Goal: Task Accomplishment & Management: Use online tool/utility

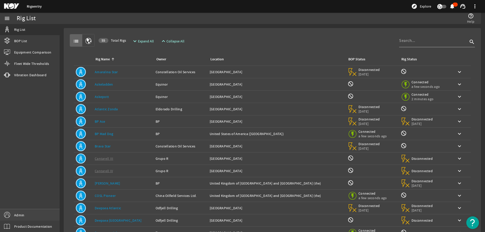
click at [27, 215] on link "Admin" at bounding box center [30, 214] width 60 height 11
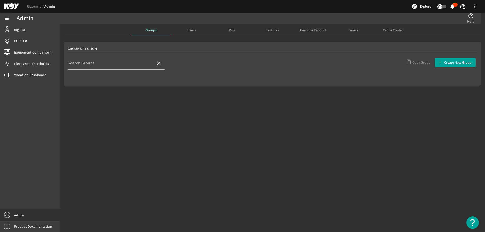
click at [198, 31] on div "Users" at bounding box center [191, 30] width 40 height 12
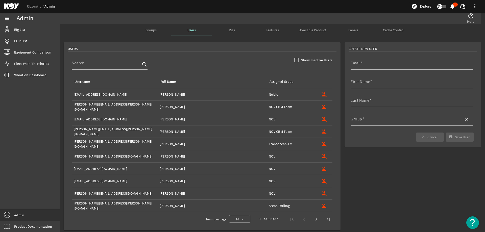
click at [222, 65] on rigsentry-search-component "search" at bounding box center [202, 66] width 260 height 19
click at [132, 63] on input at bounding box center [106, 63] width 69 height 6
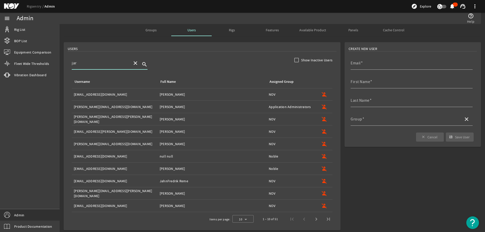
type input "jarl"
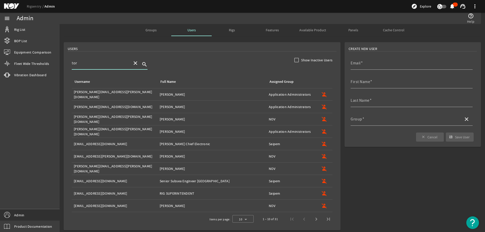
type input "tore"
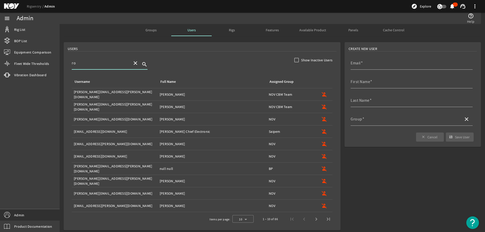
type input "r"
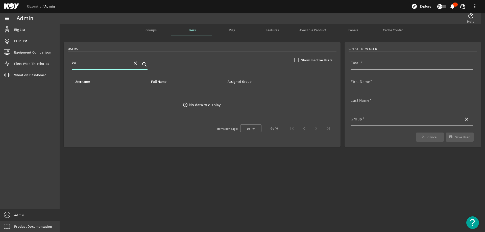
type input "k"
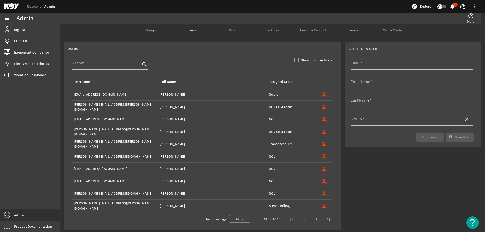
click at [184, 59] on rigsentry-search-component "search" at bounding box center [202, 66] width 260 height 19
click at [361, 65] on input "Email" at bounding box center [409, 65] width 118 height 6
paste input "[EMAIL_ADDRESS][PERSON_NAME][DOMAIN_NAME]"
type input "[EMAIL_ADDRESS][PERSON_NAME][DOMAIN_NAME]"
click at [394, 83] on input "First Name" at bounding box center [409, 84] width 118 height 6
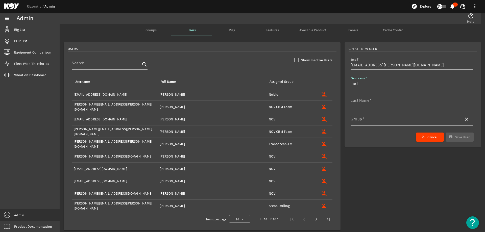
type input "Jarl"
click at [372, 100] on input "Last Name" at bounding box center [409, 102] width 118 height 6
type input "[PERSON_NAME]"
click at [366, 122] on input "Group" at bounding box center [404, 121] width 109 height 6
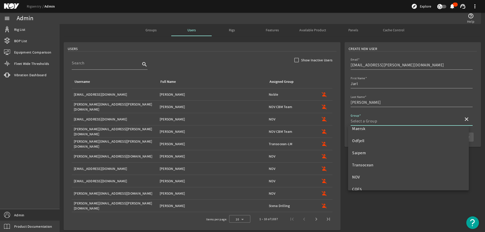
scroll to position [151, 0]
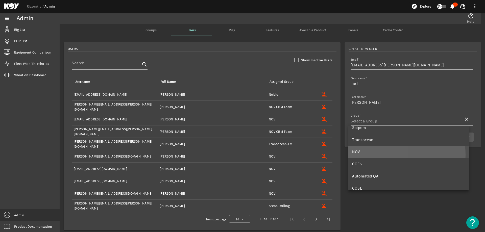
click at [372, 155] on mat-option "NOV" at bounding box center [408, 152] width 121 height 12
type input "NOV"
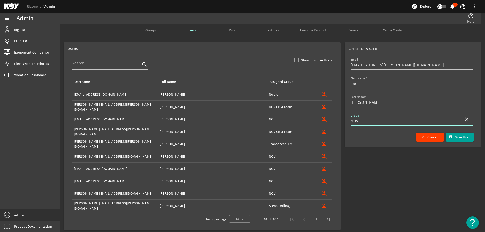
click at [392, 184] on form "Create New User Email [PERSON_NAME][EMAIL_ADDRESS][PERSON_NAME][DOMAIN_NAME] Fi…" at bounding box center [412, 136] width 140 height 192
click at [427, 138] on span "Cancel" at bounding box center [432, 137] width 10 height 5
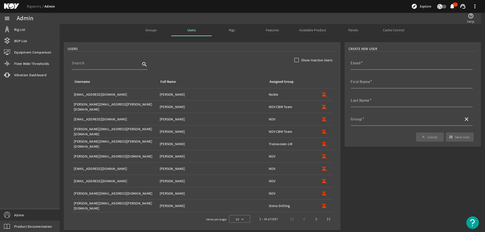
click at [385, 167] on form "Create New User Email First Name Last Name Group close close Cancel save Save U…" at bounding box center [412, 136] width 140 height 192
click at [363, 66] on input "Email" at bounding box center [409, 65] width 118 height 6
click at [221, 48] on div "USERS" at bounding box center [202, 48] width 269 height 5
click at [361, 64] on input "Email" at bounding box center [409, 65] width 118 height 6
click at [384, 54] on mat-card "Create New User Email First Name Last Name Group close close Cancel save Save U…" at bounding box center [412, 94] width 136 height 105
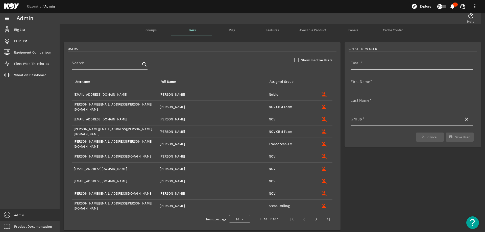
click at [374, 60] on div "Email" at bounding box center [409, 63] width 118 height 13
paste input "[EMAIL_ADDRESS][PERSON_NAME][DOMAIN_NAME]"
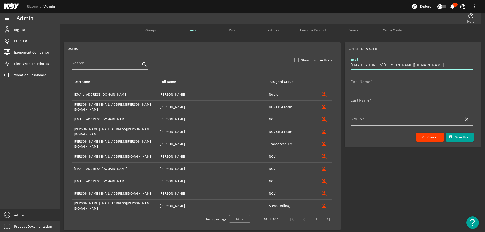
type input "[EMAIL_ADDRESS][PERSON_NAME][DOMAIN_NAME]"
click at [370, 84] on input "First Name" at bounding box center [409, 84] width 118 height 6
type input "Jarl"
type input "[PERSON_NAME]"
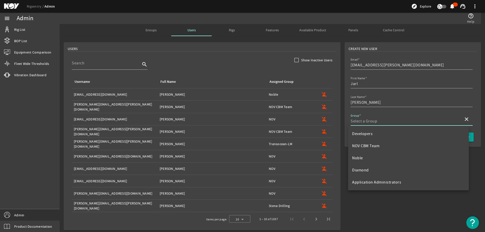
click at [362, 119] on input "Group" at bounding box center [404, 121] width 109 height 6
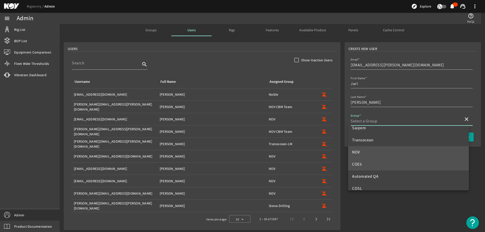
scroll to position [151, 0]
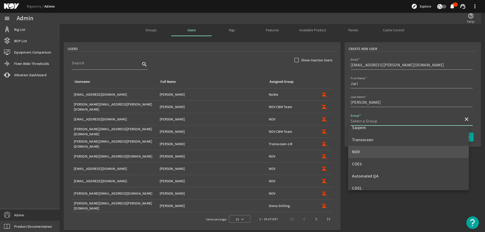
click at [371, 152] on mat-option "NOV" at bounding box center [408, 152] width 121 height 12
type input "NOV"
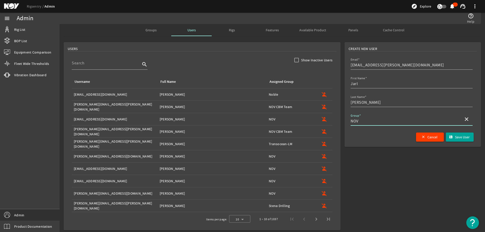
click at [381, 139] on div "close Cancel save Save User" at bounding box center [413, 137] width 126 height 9
click at [459, 139] on span "Save User" at bounding box center [462, 137] width 15 height 5
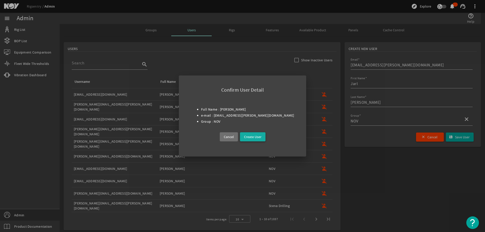
click at [251, 137] on span "Create User" at bounding box center [252, 137] width 17 height 6
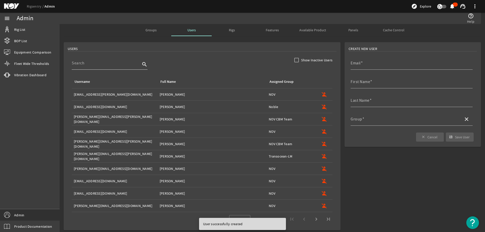
click at [98, 65] on input at bounding box center [106, 63] width 69 height 6
click at [112, 65] on input at bounding box center [106, 63] width 69 height 6
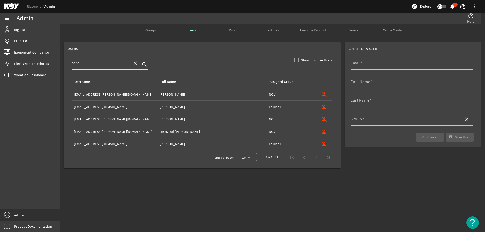
type input "tore"
click at [106, 119] on div "Username: [EMAIL_ADDRESS][PERSON_NAME][DOMAIN_NAME]" at bounding box center [115, 119] width 82 height 5
type input "[EMAIL_ADDRESS][PERSON_NAME][DOMAIN_NAME]"
type input "tore"
type input "[PERSON_NAME]"
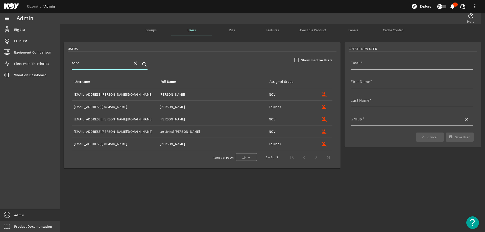
type input "NOV"
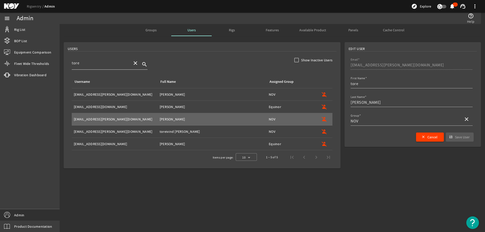
click at [135, 63] on mat-icon "close" at bounding box center [135, 63] width 6 height 6
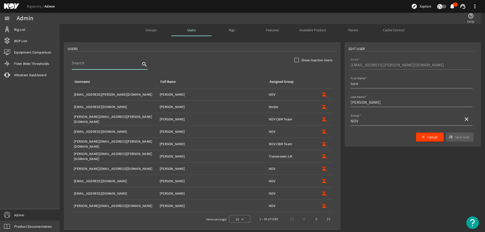
click at [107, 65] on input at bounding box center [106, 63] width 69 height 6
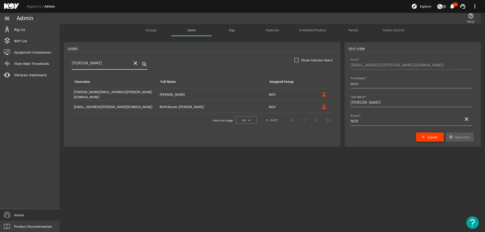
type input "[PERSON_NAME]"
click at [423, 139] on mat-icon "close" at bounding box center [423, 137] width 4 height 4
click at [372, 64] on input "Email" at bounding box center [409, 65] width 118 height 6
paste input "[PERSON_NAME][EMAIL_ADDRESS][PERSON_NAME][DOMAIN_NAME]"
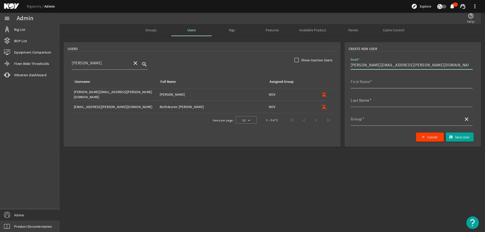
type input "[PERSON_NAME][EMAIL_ADDRESS][PERSON_NAME][DOMAIN_NAME]"
click at [369, 83] on mat-label "First Name" at bounding box center [359, 81] width 19 height 5
click at [369, 83] on input "First Name" at bounding box center [409, 84] width 118 height 6
type input "[PERSON_NAME]"
click at [365, 101] on mat-label "Last Name" at bounding box center [359, 100] width 19 height 5
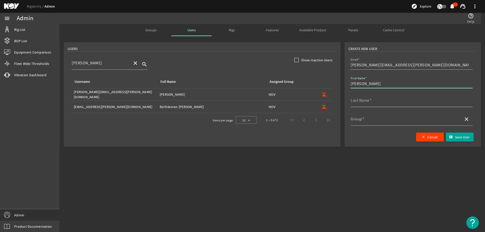
click at [365, 101] on input "Last Name" at bounding box center [409, 102] width 118 height 6
type input "Karlsen"
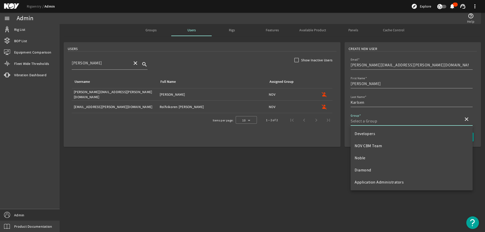
click at [365, 120] on input "Group" at bounding box center [404, 121] width 109 height 6
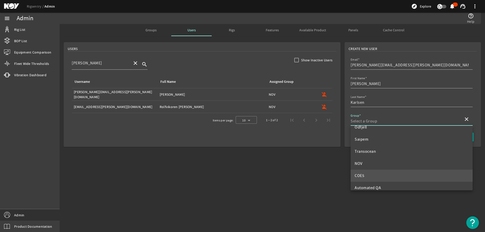
scroll to position [151, 0]
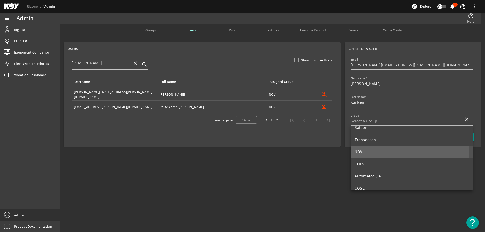
click at [370, 151] on mat-option "NOV" at bounding box center [411, 152] width 122 height 12
type input "NOV"
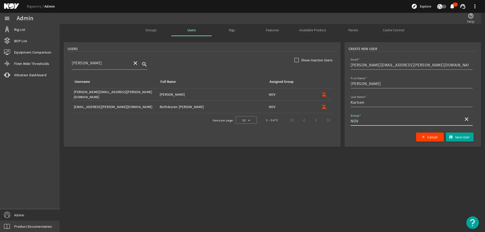
click at [401, 163] on mat-sidenav-content "Admin help_outline Help Groups Users Rigs Features Available Product Panels Cac…" at bounding box center [272, 128] width 425 height 208
click at [387, 140] on div "close Cancel save Save User" at bounding box center [413, 137] width 126 height 9
click at [458, 137] on span "Save User" at bounding box center [462, 137] width 15 height 5
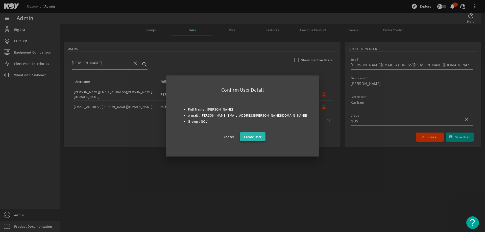
click at [254, 138] on span "Create User" at bounding box center [252, 137] width 17 height 6
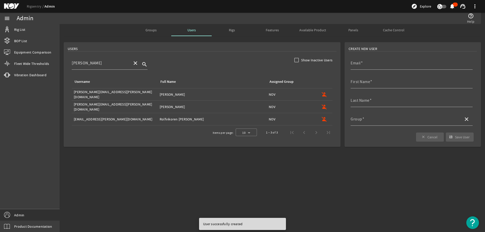
drag, startPoint x: 118, startPoint y: 150, endPoint x: 114, endPoint y: 142, distance: 9.5
click at [118, 148] on mat-sidenav-content "Admin help_outline Help Groups Users Rigs Features Available Product Panels Cac…" at bounding box center [272, 128] width 425 height 208
click at [37, 28] on link "Rig List" at bounding box center [30, 29] width 60 height 11
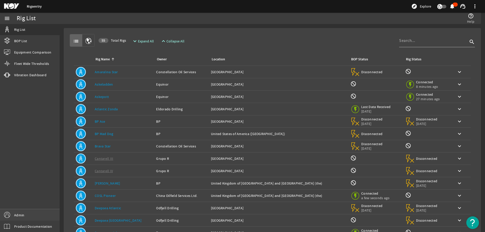
click at [26, 215] on link "Admin" at bounding box center [30, 214] width 60 height 11
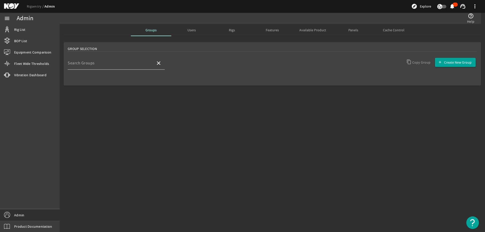
click at [135, 62] on div "Search Groups" at bounding box center [110, 63] width 84 height 13
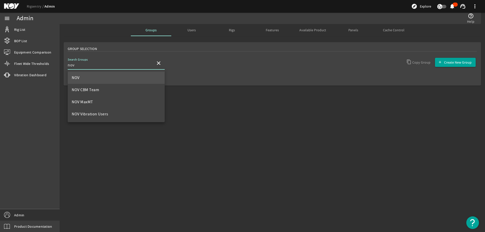
type input "nov"
click at [119, 77] on mat-option "NOV" at bounding box center [116, 78] width 97 height 12
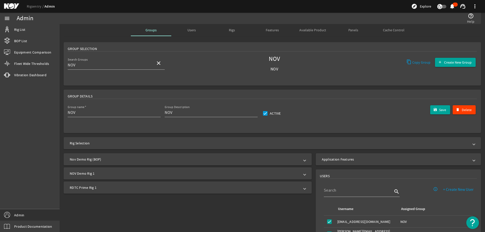
click at [102, 174] on mat-panel-title "NOV Demo Rig 1" at bounding box center [185, 173] width 230 height 5
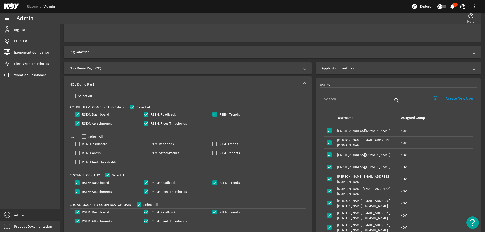
scroll to position [101, 0]
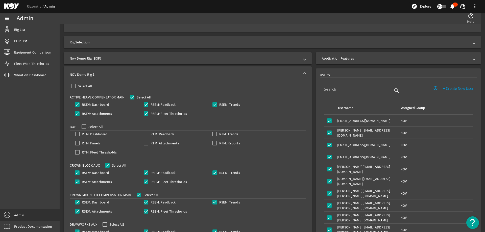
click at [141, 72] on mat-panel-title "NOV Demo Rig 1" at bounding box center [185, 74] width 230 height 5
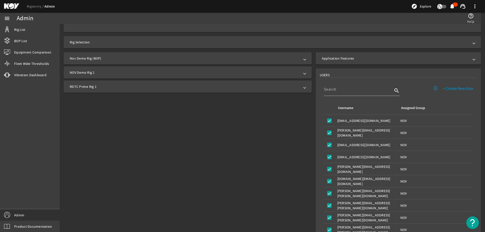
click at [131, 90] on mat-expansion-panel-header "RDTC Prime Rig 1" at bounding box center [188, 87] width 248 height 12
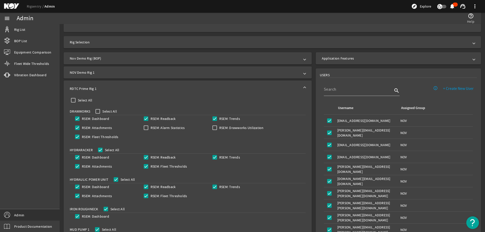
click at [131, 90] on mat-panel-title "RDTC Prime Rig 1" at bounding box center [185, 88] width 230 height 5
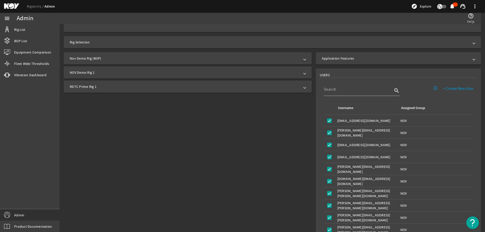
click at [131, 85] on mat-panel-title "RDTC Prime Rig 1" at bounding box center [185, 86] width 230 height 5
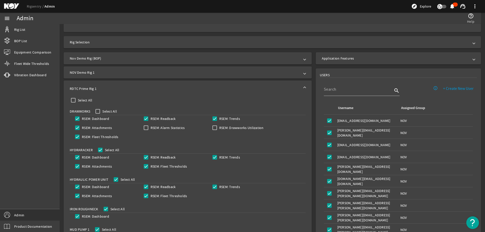
click at [130, 87] on mat-panel-title "RDTC Prime Rig 1" at bounding box center [185, 88] width 230 height 5
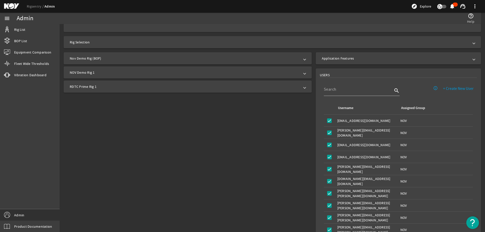
click at [131, 130] on div "Nov Demo Rig (BOP) NOV Demo Rig 1 Select All Active Heave Compensator Main Sele…" at bounding box center [187, 153] width 254 height 206
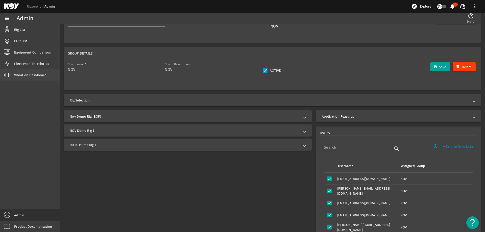
scroll to position [0, 0]
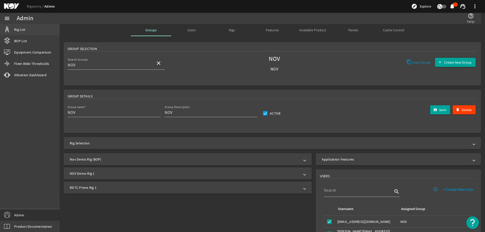
click at [30, 29] on link "Rig List" at bounding box center [30, 29] width 60 height 11
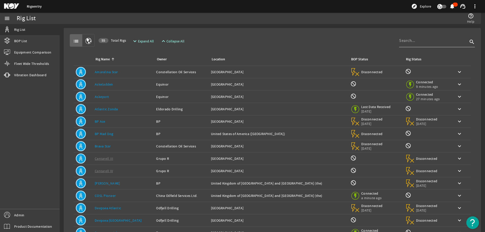
click at [410, 39] on input at bounding box center [433, 41] width 69 height 6
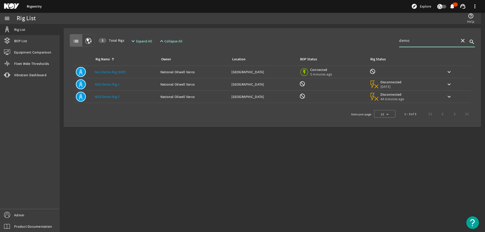
type input "demo"
click at [122, 101] on td "Rig Name: NOV Demo Rig 2" at bounding box center [126, 97] width 66 height 12
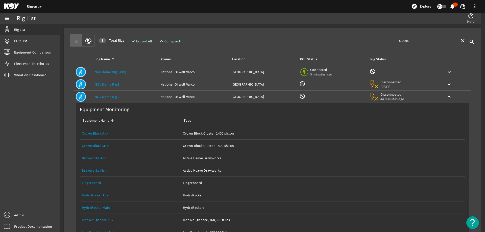
click at [121, 96] on div "Rig Name: NOV Demo Rig 2" at bounding box center [126, 96] width 62 height 5
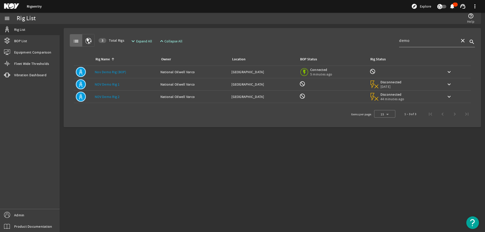
click at [127, 83] on div "Rig Name: NOV Demo Rig 1" at bounding box center [126, 84] width 62 height 5
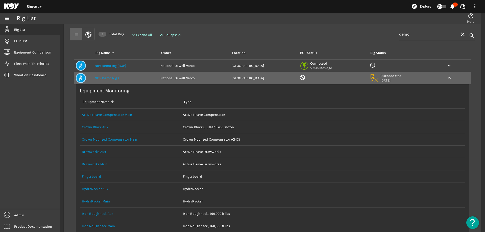
scroll to position [3, 0]
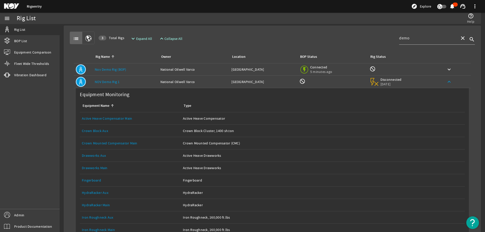
click at [443, 82] on span at bounding box center [449, 82] width 12 height 12
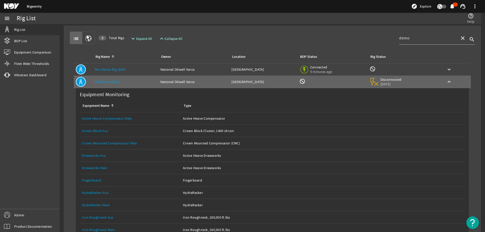
scroll to position [0, 0]
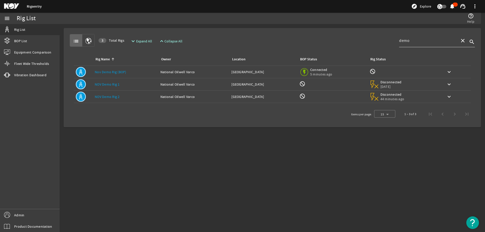
click at [462, 37] on span at bounding box center [462, 41] width 12 height 12
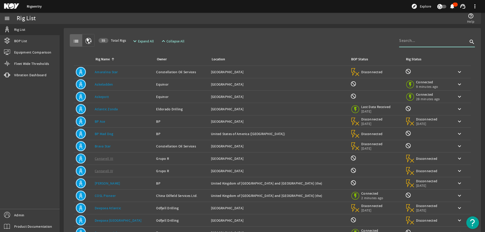
click at [433, 41] on input at bounding box center [433, 41] width 69 height 6
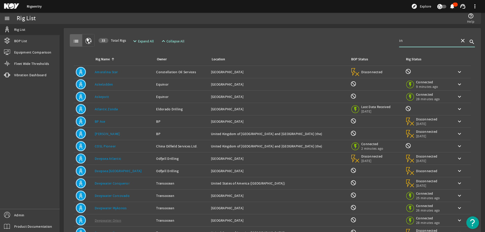
type input "i"
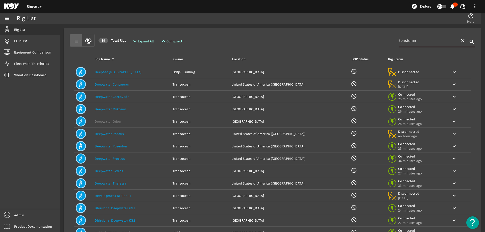
type input "tensioner"
click at [125, 75] on td "Rig Name: Deepsea Stavanger" at bounding box center [132, 72] width 78 height 12
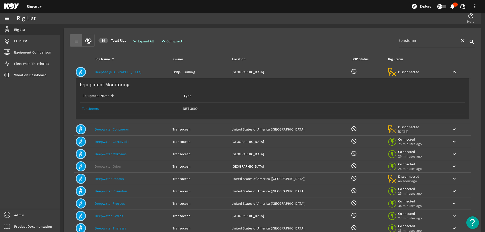
click at [146, 73] on div "Rig Name: Deepsea Stavanger" at bounding box center [132, 71] width 74 height 5
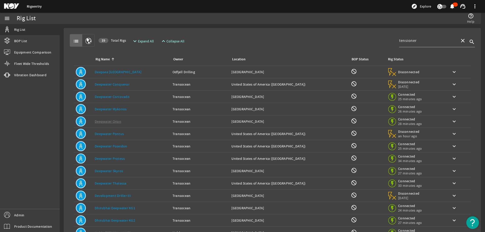
click at [148, 40] on span "Expand All" at bounding box center [146, 41] width 16 height 5
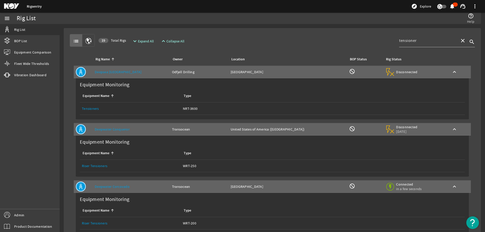
drag, startPoint x: 295, startPoint y: 38, endPoint x: 363, endPoint y: 41, distance: 68.2
click at [299, 37] on div "list 19 Total Rigs expand_more Expand All expand_less Collapse All tensioner cl…" at bounding box center [272, 40] width 405 height 13
drag, startPoint x: 461, startPoint y: 42, endPoint x: 436, endPoint y: 38, distance: 26.1
click at [461, 42] on mat-icon "close" at bounding box center [462, 41] width 6 height 6
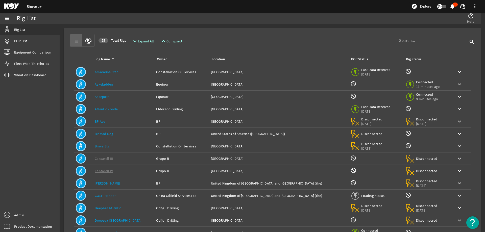
click at [287, 44] on div "list 55 Total Rigs expand_more Expand All expand_less Collapse All search" at bounding box center [272, 40] width 405 height 13
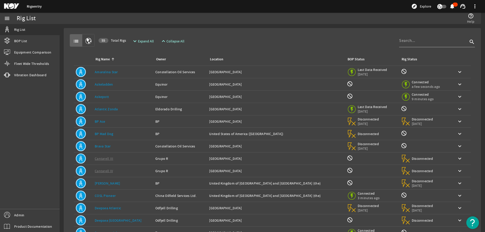
click at [305, 43] on div "list 55 Total Rigs expand_more Expand All expand_less Collapse All search" at bounding box center [272, 40] width 405 height 13
click at [268, 36] on div "list 55 Total Rigs expand_more Expand All expand_less Collapse All search" at bounding box center [272, 40] width 405 height 13
click at [276, 27] on rigsentry-mat-card "list 55 Total Rigs expand_more Expand All expand_less Collapse All search Rig N…" at bounding box center [272, 152] width 425 height 256
